Goal: Information Seeking & Learning: Learn about a topic

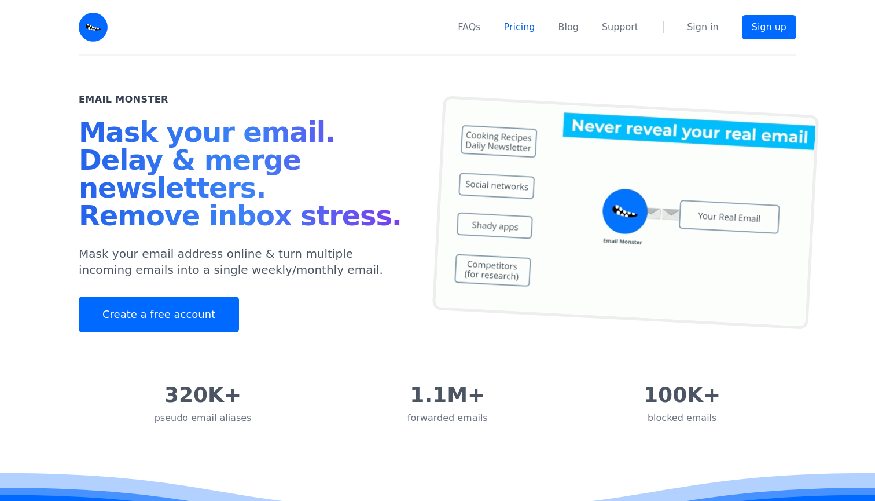
click at [530, 28] on link "Pricing" at bounding box center [519, 27] width 31 height 14
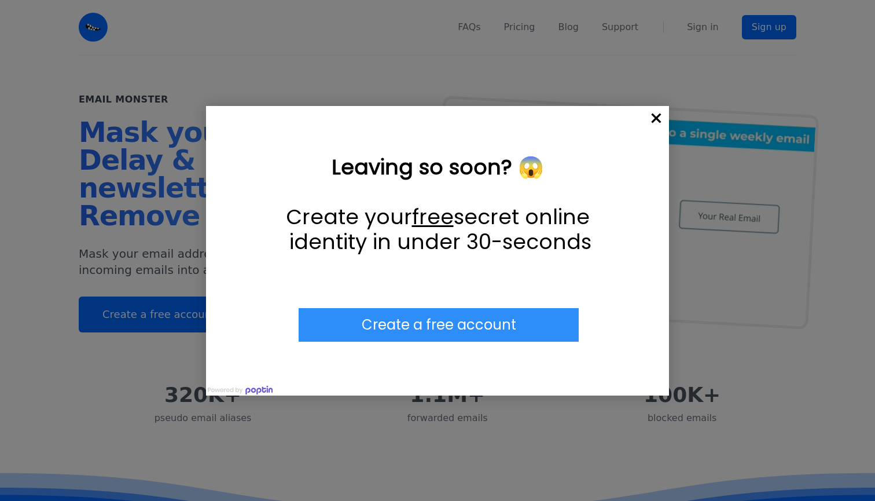
click at [655, 113] on span "×" at bounding box center [656, 118] width 25 height 25
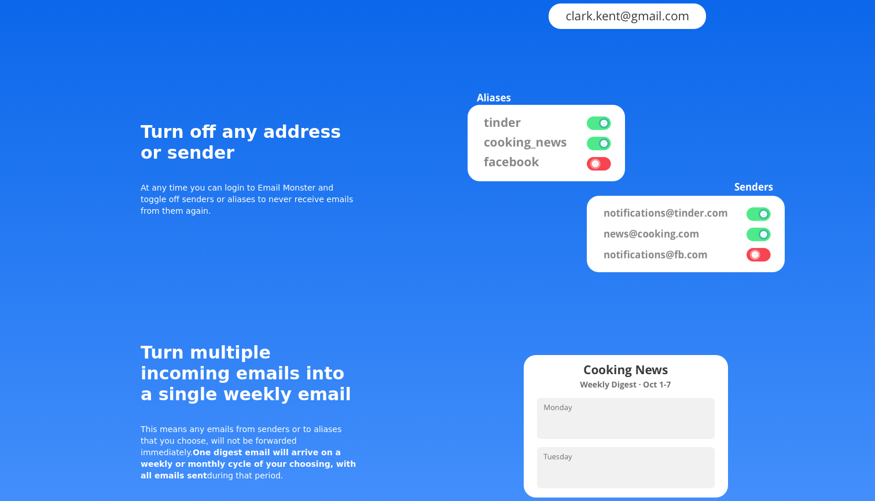
scroll to position [1245, 0]
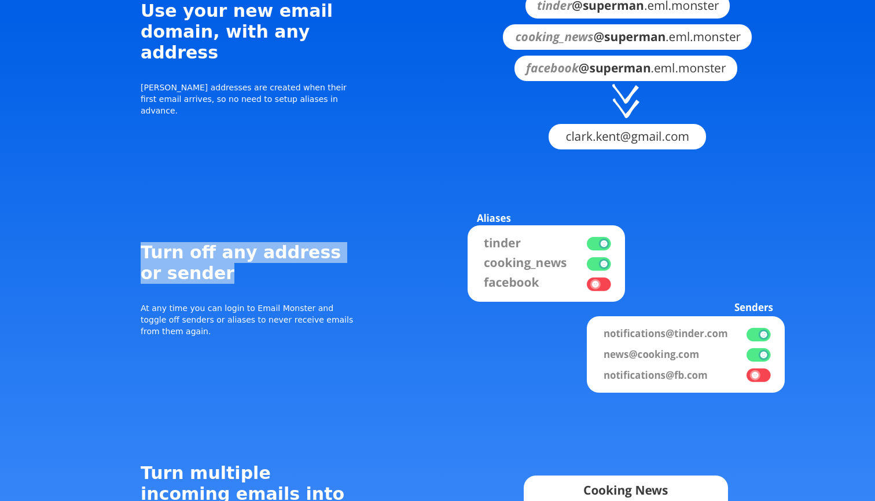
drag, startPoint x: 207, startPoint y: 203, endPoint x: 139, endPoint y: 177, distance: 72.6
click at [139, 211] on div "Turn off any address or sender At any time you can login to Email Monster and t…" at bounding box center [249, 289] width 259 height 156
drag, startPoint x: 139, startPoint y: 177, endPoint x: 252, endPoint y: 200, distance: 115.3
click at [252, 211] on div "Turn off any address or sender At any time you can login to Email Monster and t…" at bounding box center [249, 289] width 259 height 156
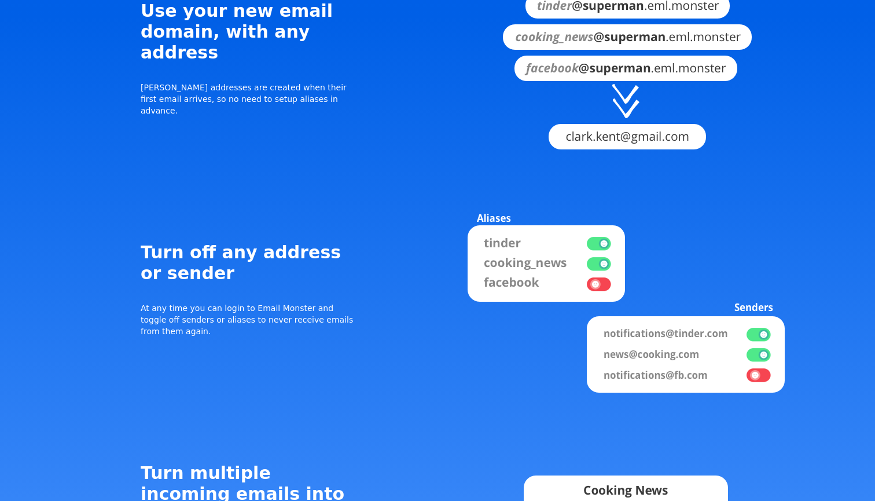
click at [244, 273] on div "Turn off any address or sender At any time you can login to Email Monster and t…" at bounding box center [250, 289] width 218 height 115
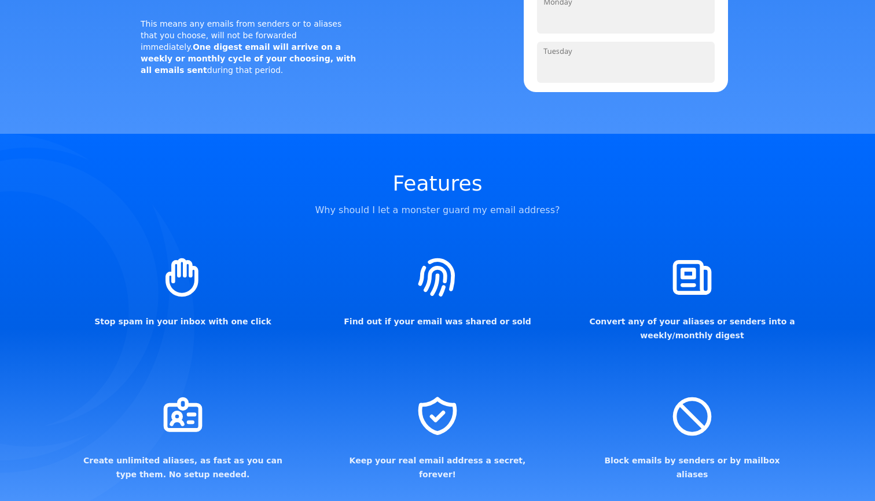
scroll to position [1794, 0]
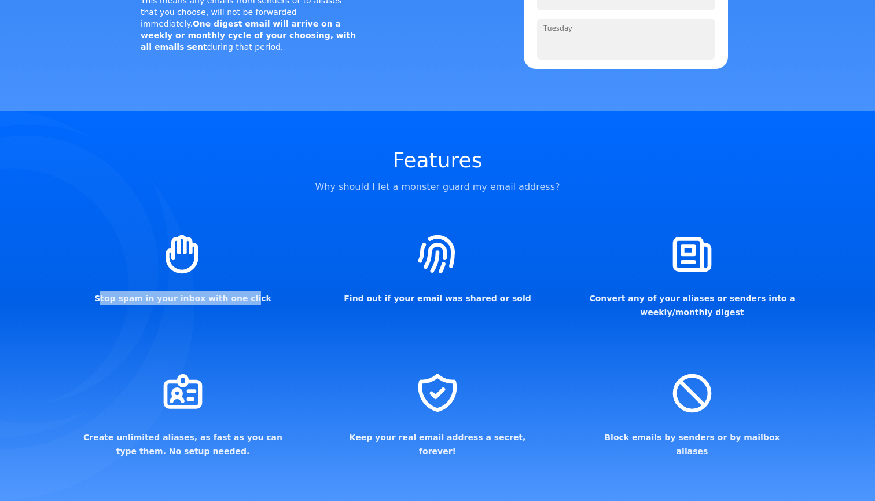
drag, startPoint x: 114, startPoint y: 220, endPoint x: 248, endPoint y: 215, distance: 133.8
click at [248, 291] on h3 "Stop spam in your inbox with one click" at bounding box center [183, 298] width 208 height 14
drag, startPoint x: 262, startPoint y: 217, endPoint x: 105, endPoint y: 217, distance: 156.9
click at [105, 291] on h3 "Stop spam in your inbox with one click" at bounding box center [183, 298] width 208 height 14
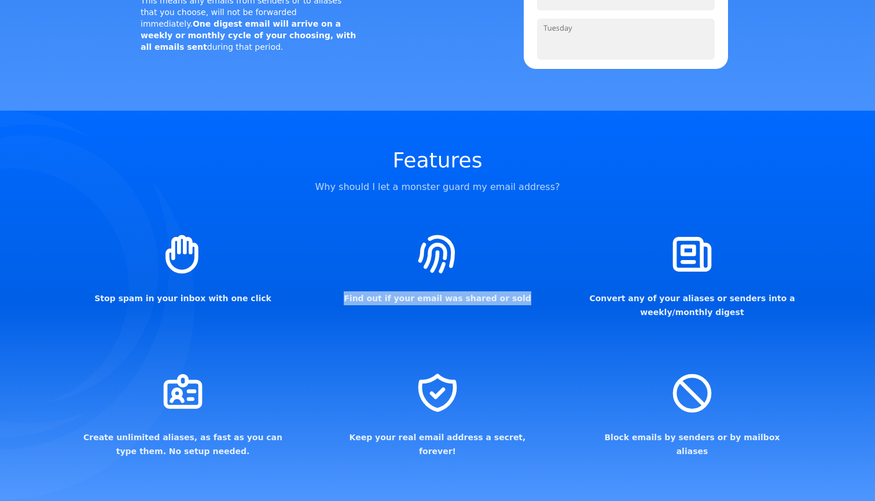
drag, startPoint x: 352, startPoint y: 221, endPoint x: 522, endPoint y: 223, distance: 169.6
click at [522, 291] on h3 "Find out if your email was shared or sold" at bounding box center [437, 298] width 208 height 14
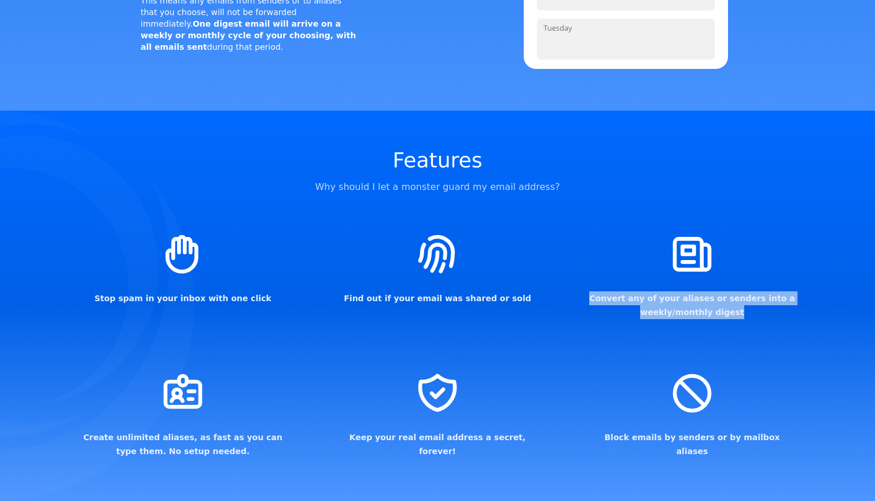
drag, startPoint x: 604, startPoint y: 217, endPoint x: 763, endPoint y: 229, distance: 159.0
click at [763, 291] on h3 "Convert any of your aliases or senders into a weekly/monthly digest" at bounding box center [692, 305] width 208 height 28
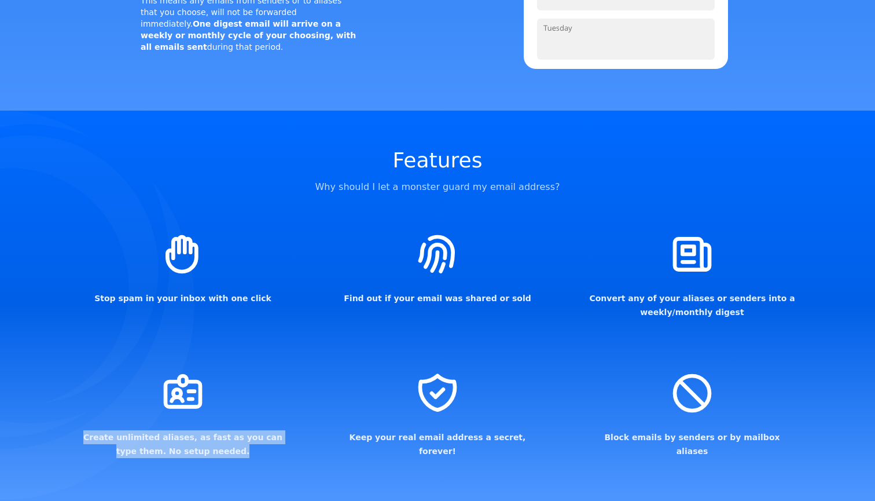
drag, startPoint x: 85, startPoint y: 357, endPoint x: 249, endPoint y: 367, distance: 164.7
click at [249, 430] on h3 "Create unlimited aliases, as fast as you can type them. No setup needed." at bounding box center [183, 444] width 208 height 28
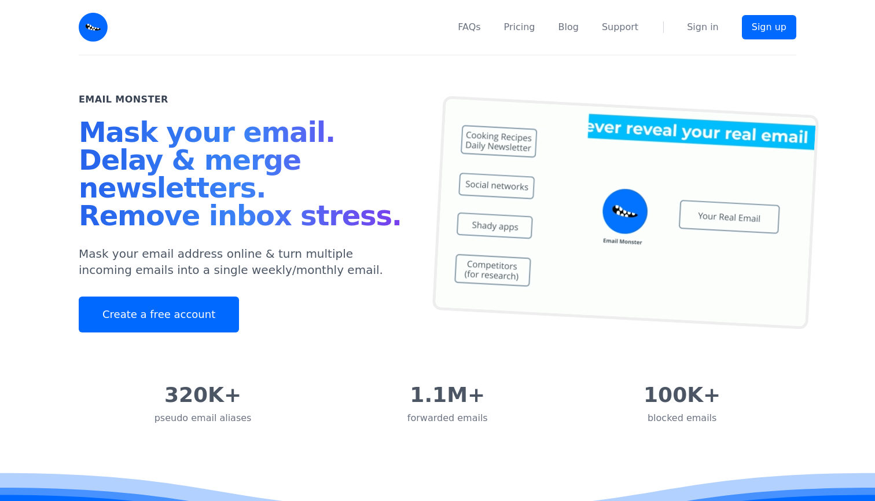
scroll to position [0, 0]
